Goal: Information Seeking & Learning: Learn about a topic

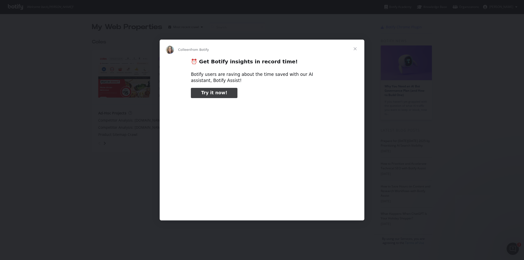
type input "2079215"
click at [354, 50] on span "Close" at bounding box center [355, 49] width 18 height 18
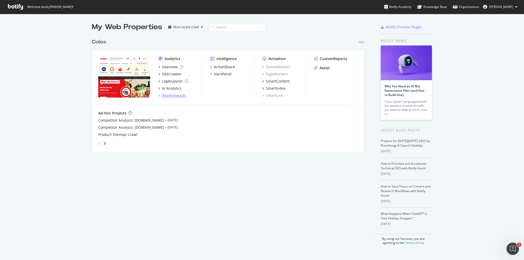
click at [172, 97] on div "RealKeywords" at bounding box center [174, 95] width 24 height 5
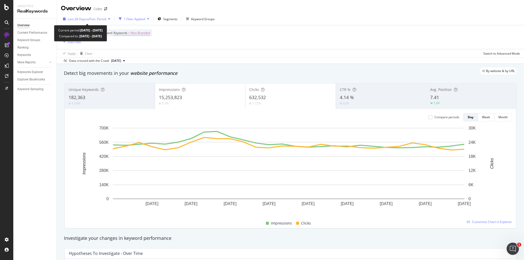
click at [110, 18] on icon "button" at bounding box center [109, 18] width 2 height 3
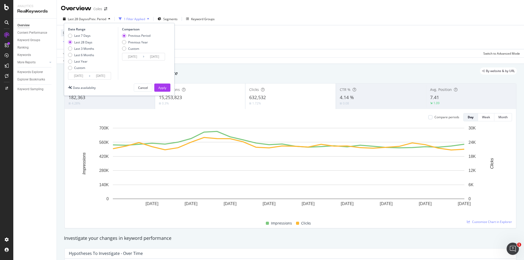
click at [109, 77] on input "[DATE]" at bounding box center [100, 75] width 20 height 7
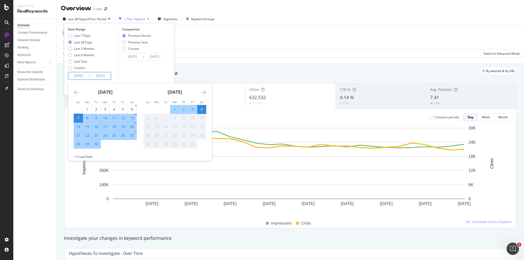
click at [108, 77] on input "[DATE]" at bounding box center [100, 75] width 20 height 7
click at [128, 69] on div "Comparison Previous Period Previous Year Custom [DATE] Navigate forward to inte…" at bounding box center [142, 53] width 49 height 53
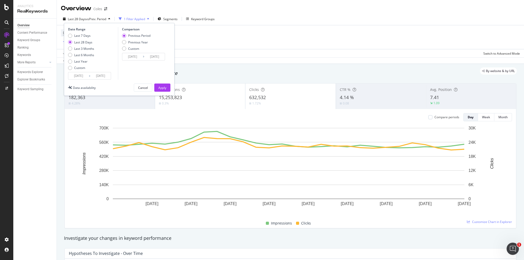
click at [159, 60] on input "[DATE]" at bounding box center [154, 56] width 20 height 7
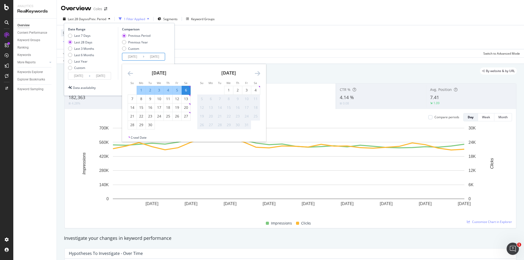
click at [168, 43] on div "Date Range Last 7 Days Last 28 Days Last 3 Months Last 6 Months Last Year Custo…" at bounding box center [119, 53] width 102 height 53
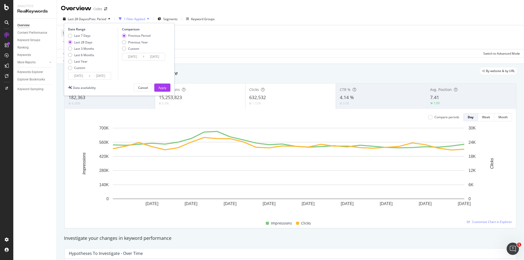
click at [227, 55] on div "Apply Clear Switch to Advanced Mode" at bounding box center [290, 53] width 467 height 8
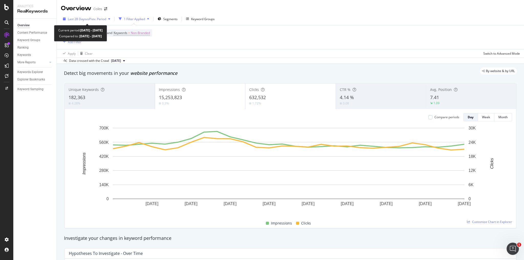
click at [110, 19] on icon "button" at bounding box center [109, 18] width 2 height 3
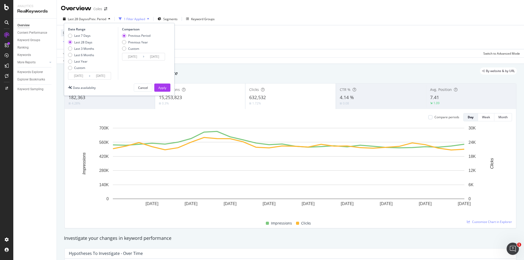
click at [110, 19] on icon "button" at bounding box center [109, 18] width 2 height 3
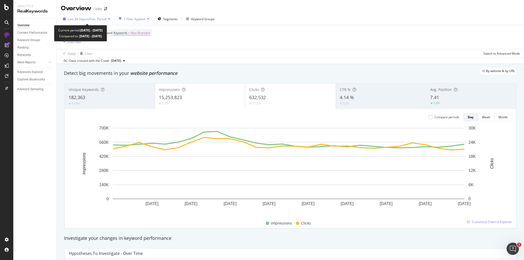
click at [110, 19] on icon "button" at bounding box center [109, 18] width 2 height 3
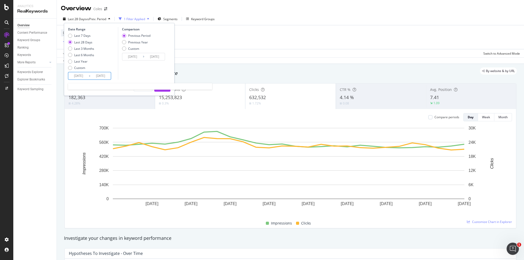
click at [104, 75] on input "[DATE]" at bounding box center [100, 75] width 20 height 7
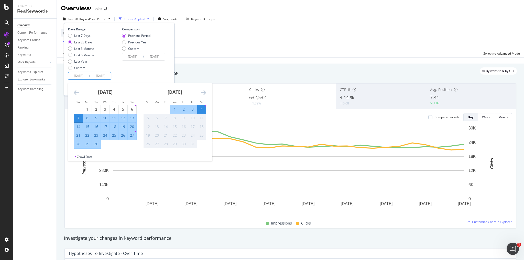
click at [201, 111] on div "4" at bounding box center [201, 109] width 9 height 5
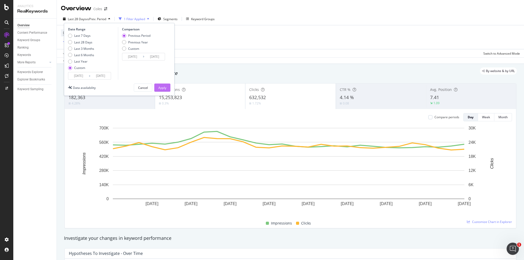
click at [165, 90] on div "Apply" at bounding box center [162, 88] width 8 height 8
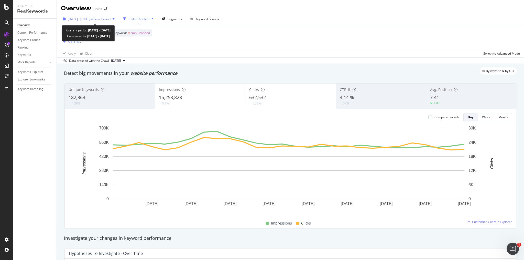
click at [105, 18] on span "vs Prev. Period" at bounding box center [100, 19] width 20 height 4
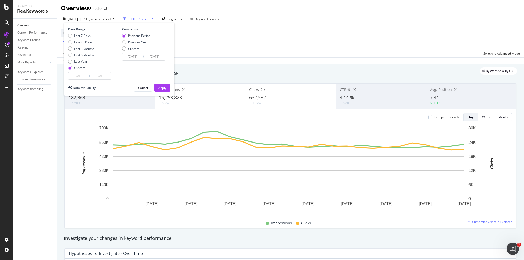
click at [143, 57] on icon at bounding box center [144, 56] width 2 height 5
click at [134, 60] on input "[DATE]" at bounding box center [132, 56] width 20 height 7
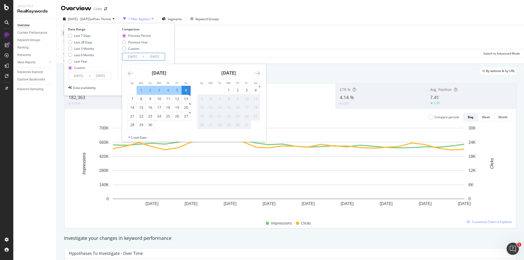
click at [113, 60] on div "Last 7 Days Last 28 Days Last 3 Months Last 6 Months Last Year Custom" at bounding box center [92, 52] width 49 height 39
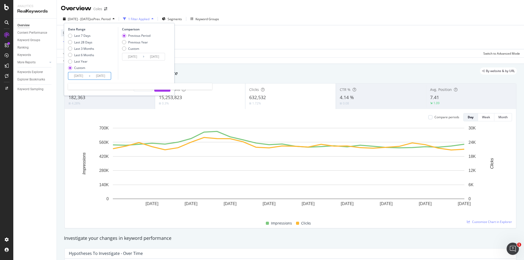
click at [76, 76] on input "[DATE]" at bounding box center [78, 75] width 20 height 7
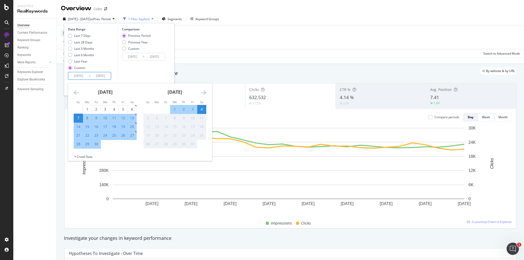
click at [192, 88] on div "[DATE]" at bounding box center [174, 94] width 63 height 22
drag, startPoint x: 198, startPoint y: 86, endPoint x: 196, endPoint y: 88, distance: 2.8
click at [197, 86] on div "[DATE]" at bounding box center [174, 94] width 63 height 22
click at [203, 108] on div "4" at bounding box center [201, 109] width 9 height 5
type input "[DATE]"
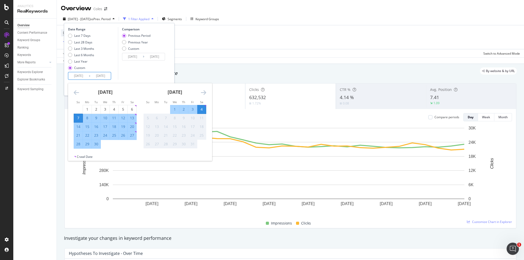
type input "[DATE]"
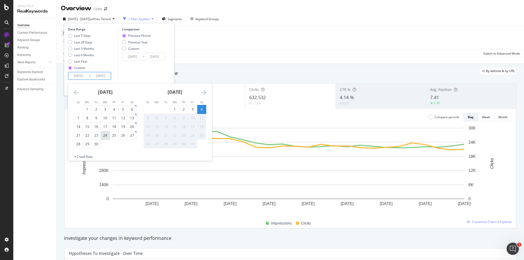
click at [105, 134] on div "24" at bounding box center [105, 135] width 9 height 5
type input "[DATE]"
click at [78, 132] on div "21" at bounding box center [78, 135] width 9 height 8
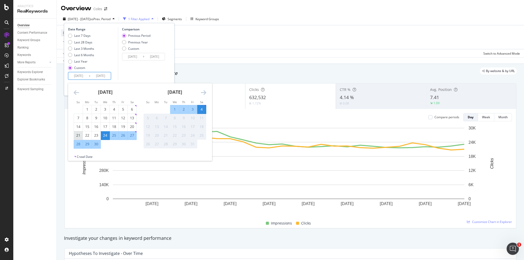
type input "[DATE]"
click at [131, 127] on div "20" at bounding box center [132, 126] width 9 height 5
type input "[DATE]"
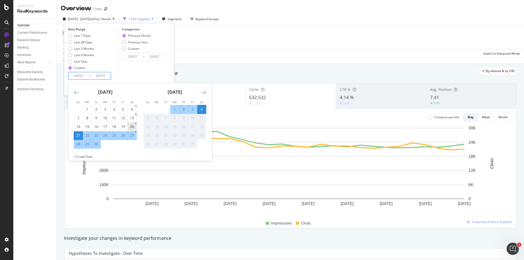
type input "[DATE]"
click at [84, 135] on div "22" at bounding box center [87, 135] width 9 height 5
type input "[DATE]"
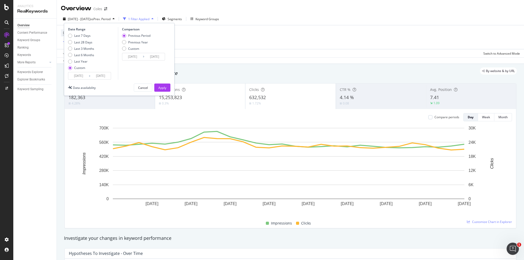
click at [89, 77] on icon at bounding box center [90, 76] width 2 height 5
click at [82, 78] on input "[DATE]" at bounding box center [78, 75] width 20 height 7
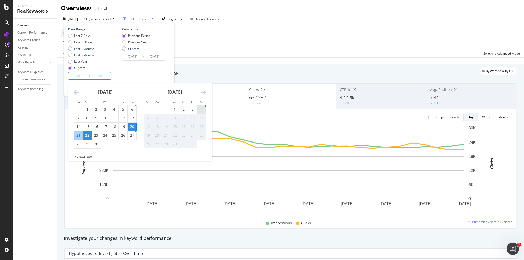
click at [202, 110] on div "4" at bounding box center [201, 109] width 9 height 5
type input "[DATE]"
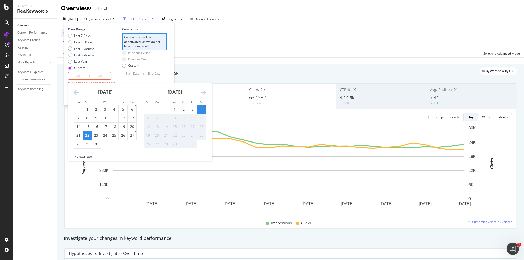
click at [117, 38] on div "Date Range Last 7 Days Last 28 Days Last 3 Months Last 6 Months Last Year Custo…" at bounding box center [119, 58] width 102 height 62
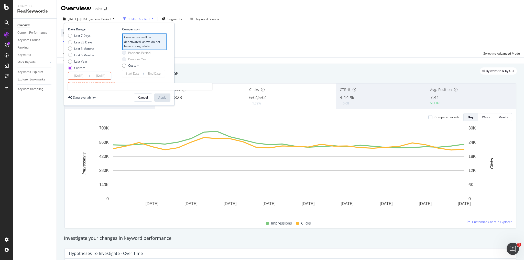
click at [93, 75] on input "[DATE]" at bounding box center [100, 75] width 20 height 7
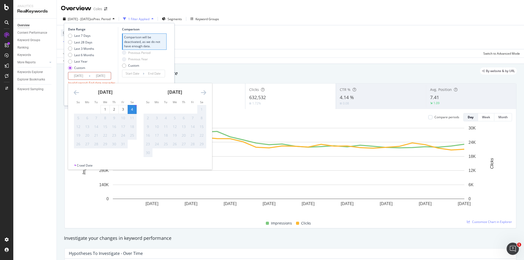
click at [75, 93] on icon "Move backward to switch to the previous month." at bounding box center [76, 92] width 5 height 6
click at [87, 134] on div "22" at bounding box center [87, 135] width 9 height 5
type input "[DATE]"
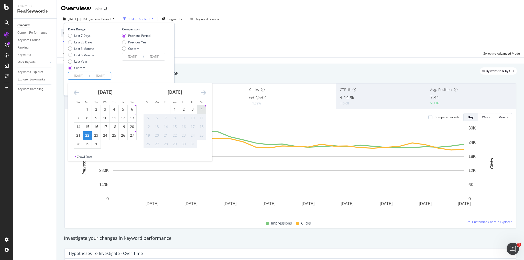
click at [202, 112] on div "4" at bounding box center [201, 109] width 9 height 5
type input "[DATE]"
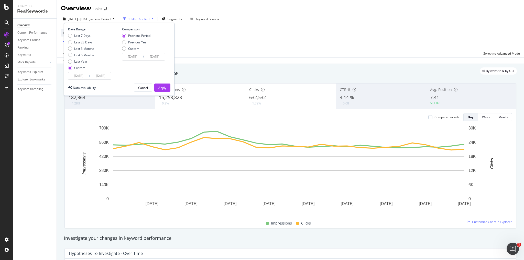
click at [84, 78] on input "[DATE]" at bounding box center [78, 75] width 20 height 7
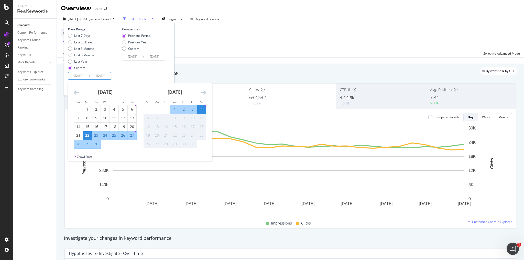
click at [166, 67] on div "Comparison Previous Period Previous Year Custom [DATE] Navigate forward to inte…" at bounding box center [142, 53] width 49 height 53
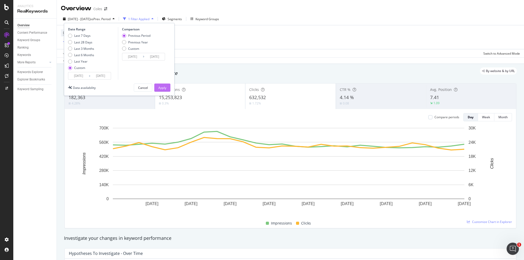
click at [162, 88] on div "Apply" at bounding box center [162, 88] width 8 height 4
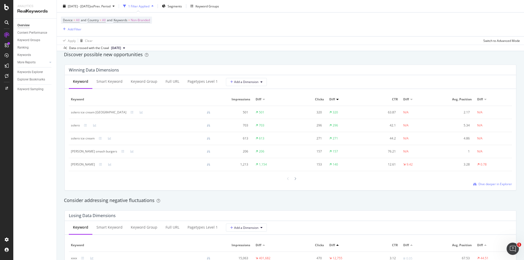
scroll to position [435, 0]
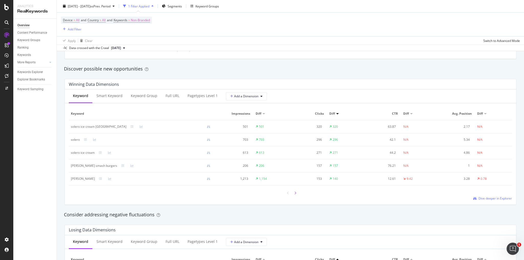
click at [293, 196] on div at bounding box center [295, 193] width 5 height 7
click at [294, 192] on icon at bounding box center [295, 193] width 2 height 3
drag, startPoint x: 288, startPoint y: 195, endPoint x: 285, endPoint y: 196, distance: 3.8
click at [289, 195] on div at bounding box center [290, 193] width 14 height 7
click at [286, 196] on div at bounding box center [288, 193] width 5 height 7
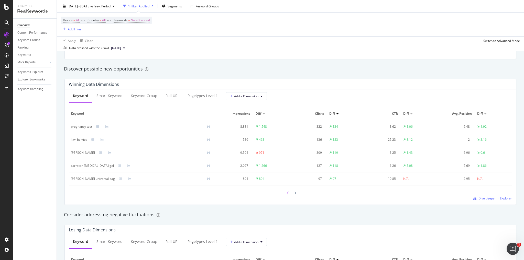
click at [286, 195] on div at bounding box center [288, 193] width 5 height 7
click at [130, 127] on icon at bounding box center [131, 126] width 3 height 3
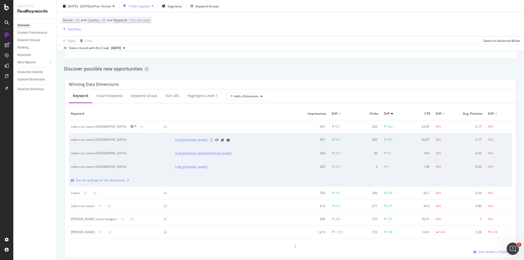
click at [213, 142] on icon at bounding box center [211, 140] width 3 height 3
